Goal: Book appointment/travel/reservation

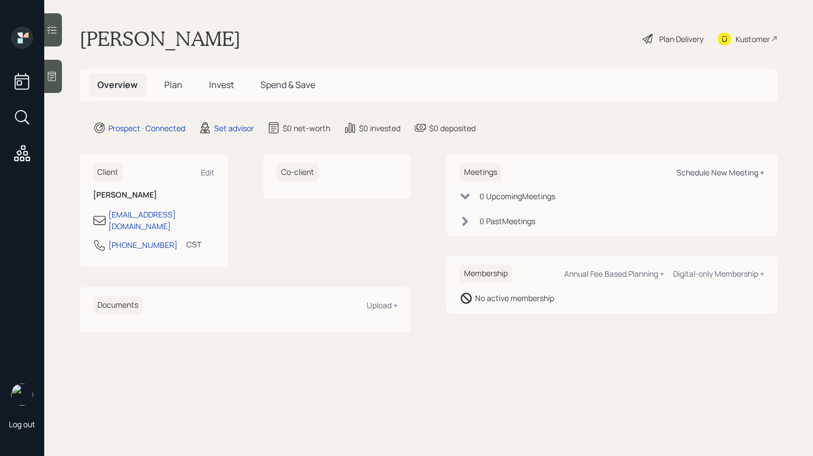
click at [721, 174] on div "Schedule New Meeting +" at bounding box center [720, 172] width 88 height 11
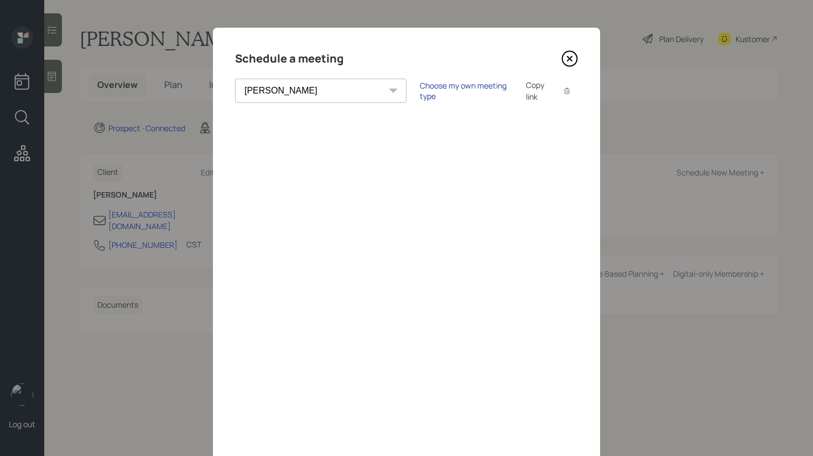
click at [420, 92] on div "Choose my own meeting type" at bounding box center [466, 90] width 93 height 21
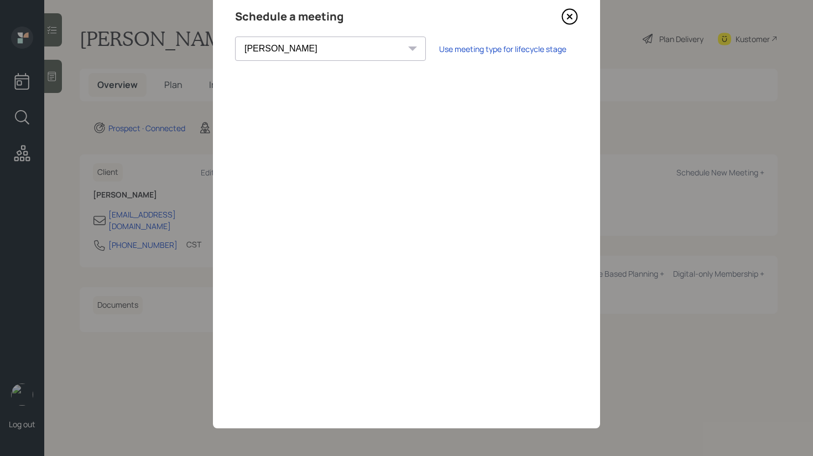
click at [316, 50] on div "[PERSON_NAME] [PERSON_NAME] [PERSON_NAME] [PERSON_NAME] [PERSON_NAME] [PERSON_N…" at bounding box center [330, 48] width 191 height 24
click at [305, 46] on select "[PERSON_NAME] [PERSON_NAME] [PERSON_NAME] [PERSON_NAME] [PERSON_NAME] [PERSON_N…" at bounding box center [330, 48] width 191 height 24
select select "a541dfca-9084-4e94-86ea-04af16ff082a"
click at [235, 36] on select "[PERSON_NAME] [PERSON_NAME] [PERSON_NAME] [PERSON_NAME] [PERSON_NAME] [PERSON_N…" at bounding box center [330, 48] width 191 height 24
click at [571, 15] on icon at bounding box center [569, 16] width 17 height 17
